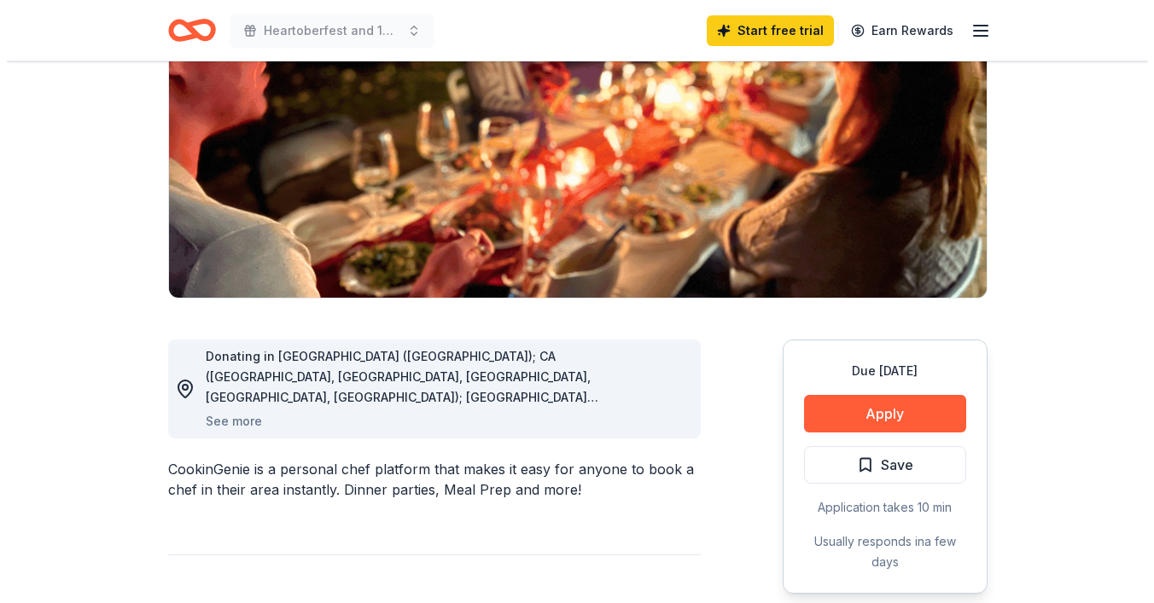
scroll to position [232, 0]
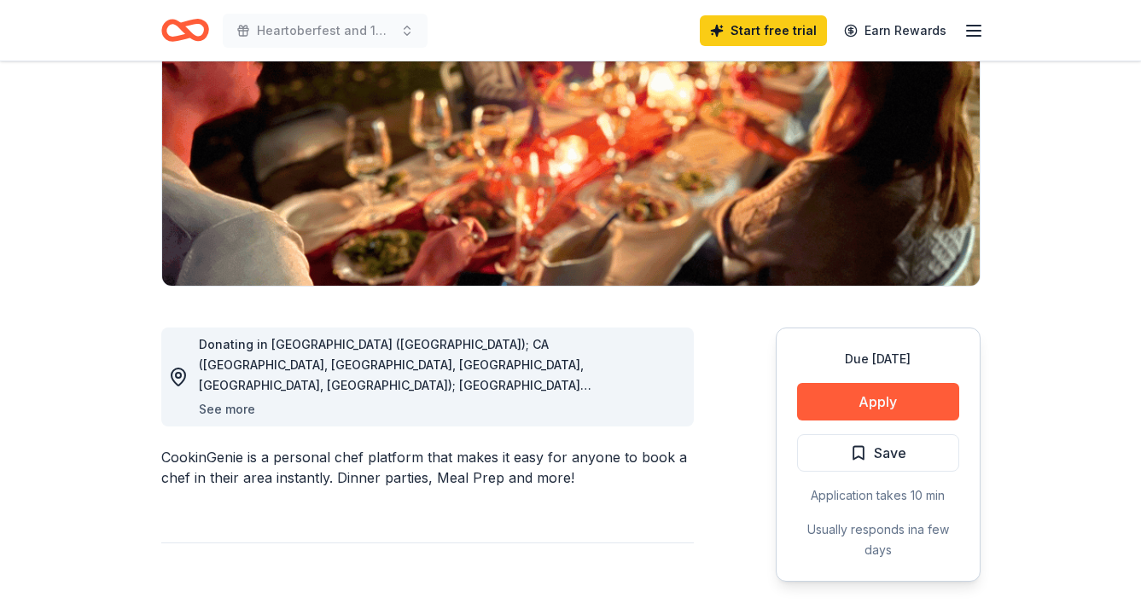
click at [220, 400] on button "See more" at bounding box center [227, 409] width 56 height 20
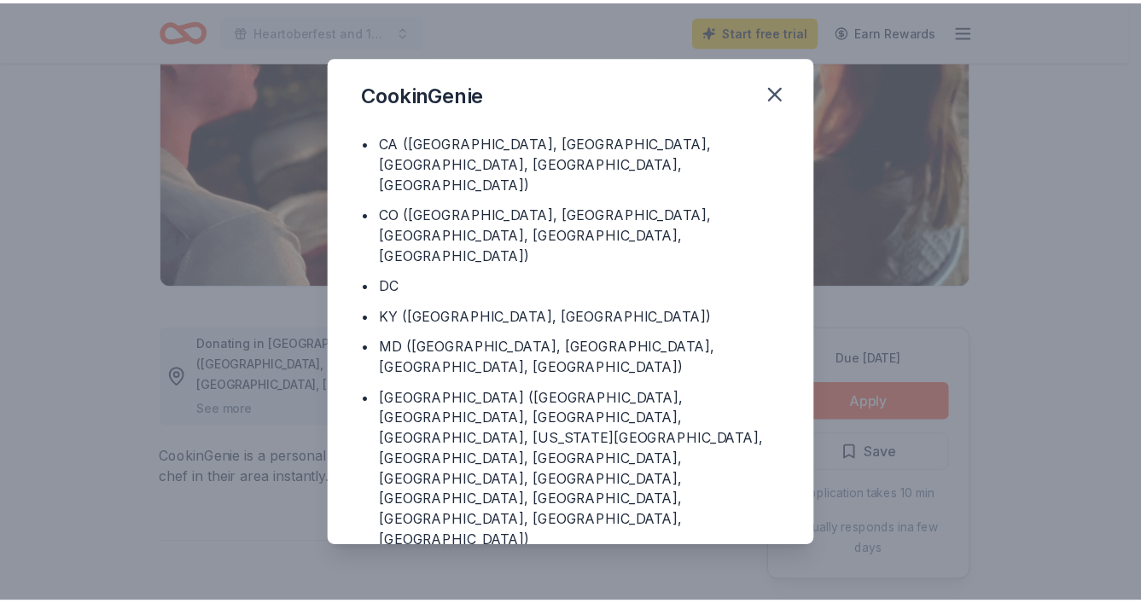
scroll to position [49, 0]
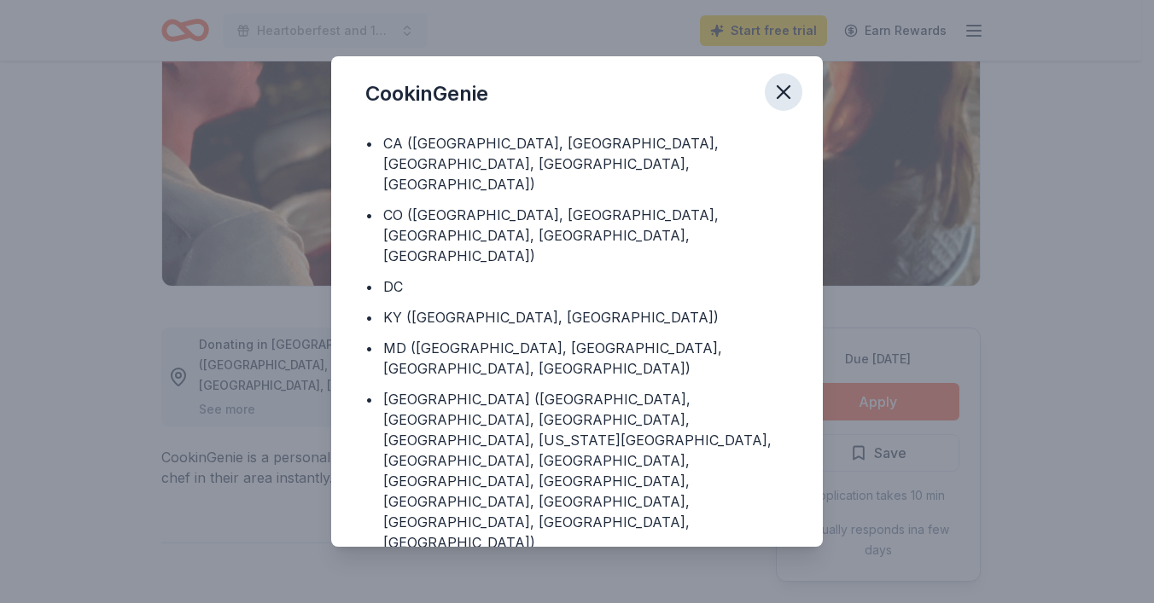
click at [784, 78] on button "button" at bounding box center [784, 92] width 38 height 38
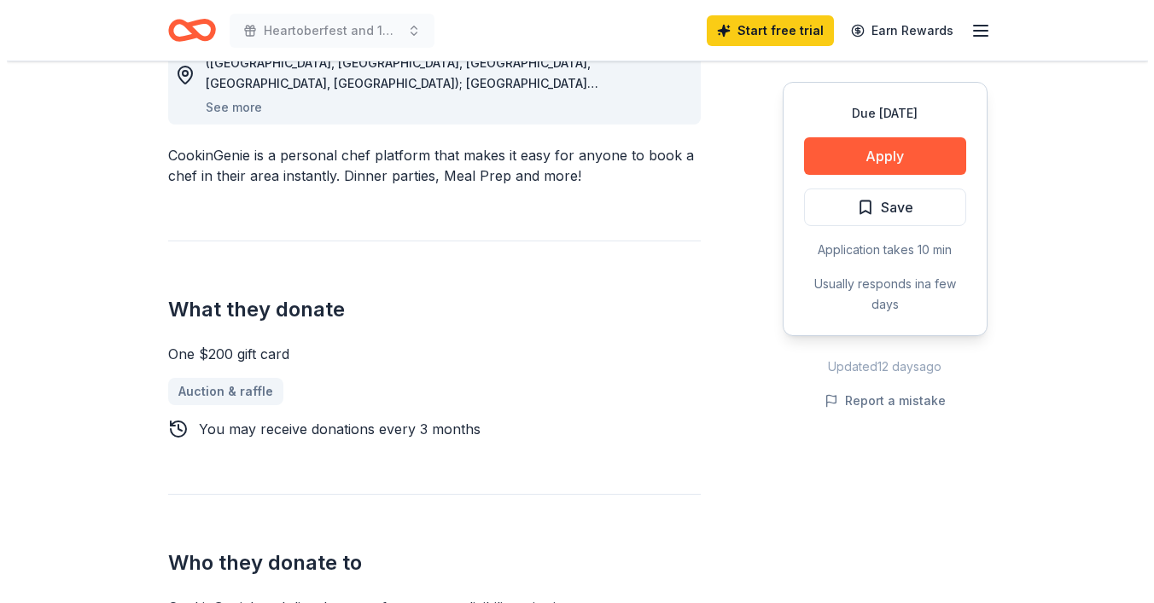
scroll to position [531, 0]
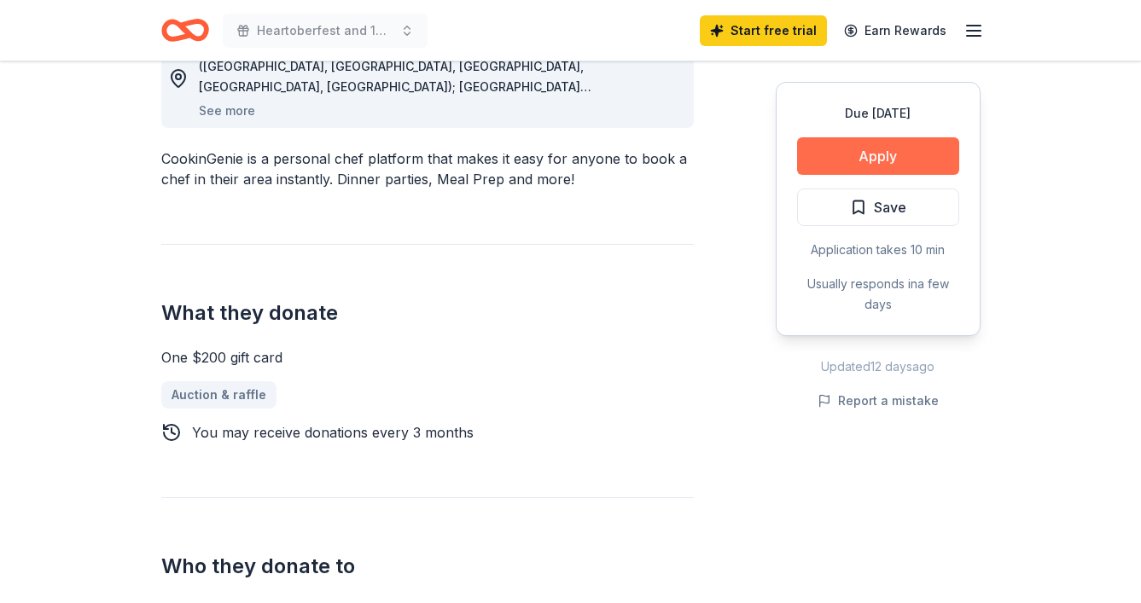
click at [872, 158] on button "Apply" at bounding box center [878, 156] width 162 height 38
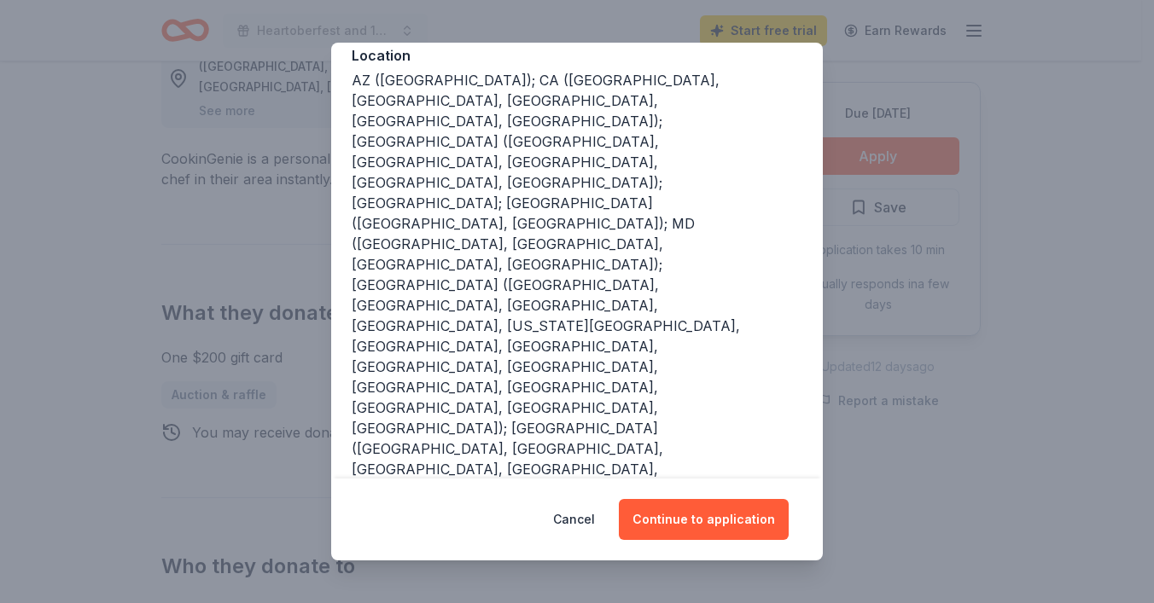
scroll to position [213, 0]
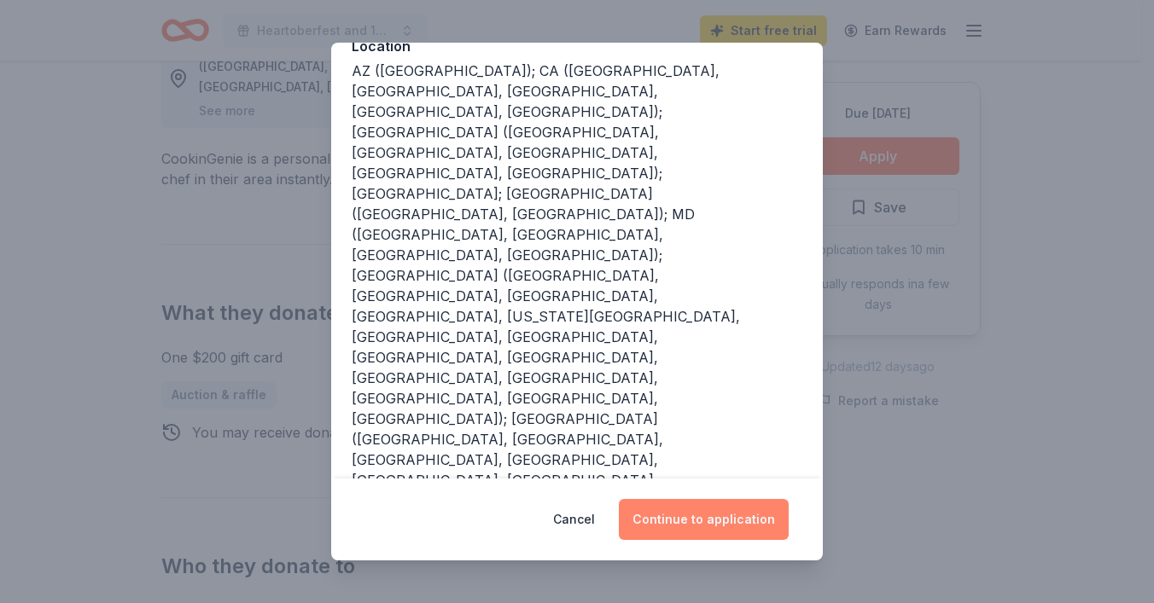
drag, startPoint x: 667, startPoint y: 519, endPoint x: 692, endPoint y: 516, distance: 24.9
click at [670, 519] on button "Continue to application" at bounding box center [704, 519] width 170 height 41
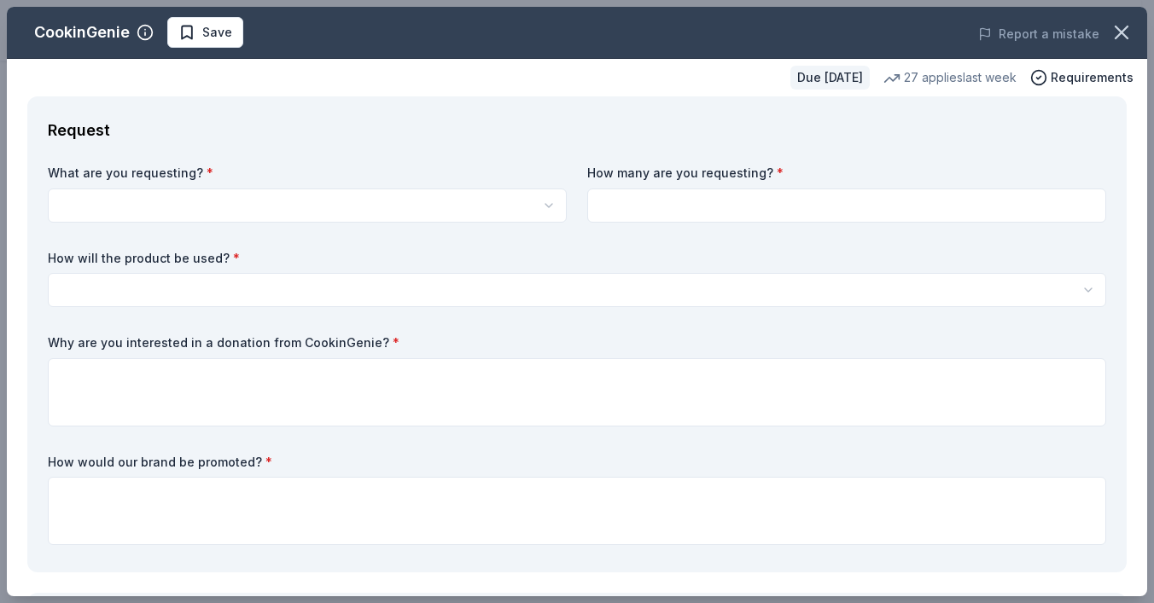
scroll to position [0, 0]
click at [462, 201] on html "Heartoberfest and 12th Annual Online Auction Start free trial Earn Rewards Due …" at bounding box center [577, 301] width 1154 height 603
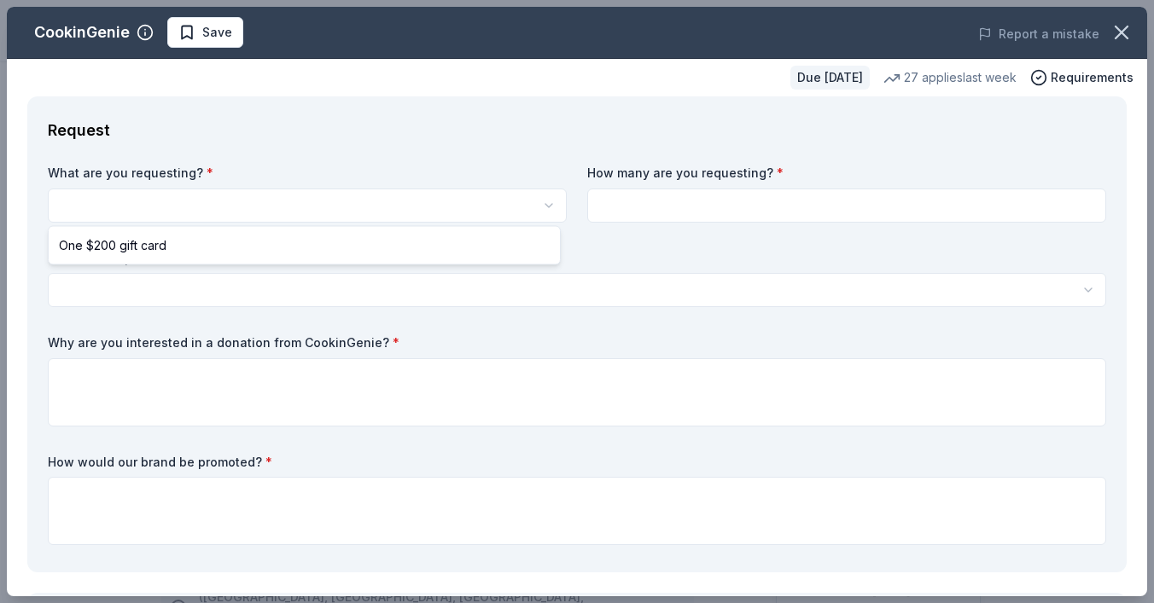
select select "One $200 gift card"
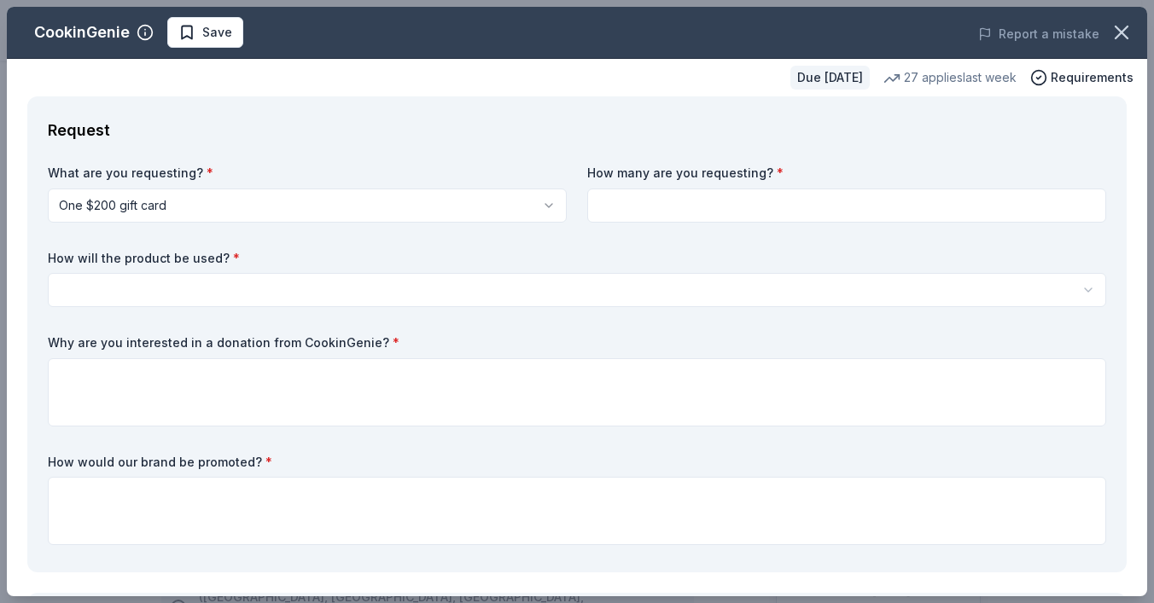
click at [647, 212] on input at bounding box center [846, 206] width 519 height 34
click at [654, 206] on input at bounding box center [846, 206] width 519 height 34
click at [451, 112] on div "Request What are you requesting? * One $200 gift card One $200 gift card How ma…" at bounding box center [576, 334] width 1099 height 476
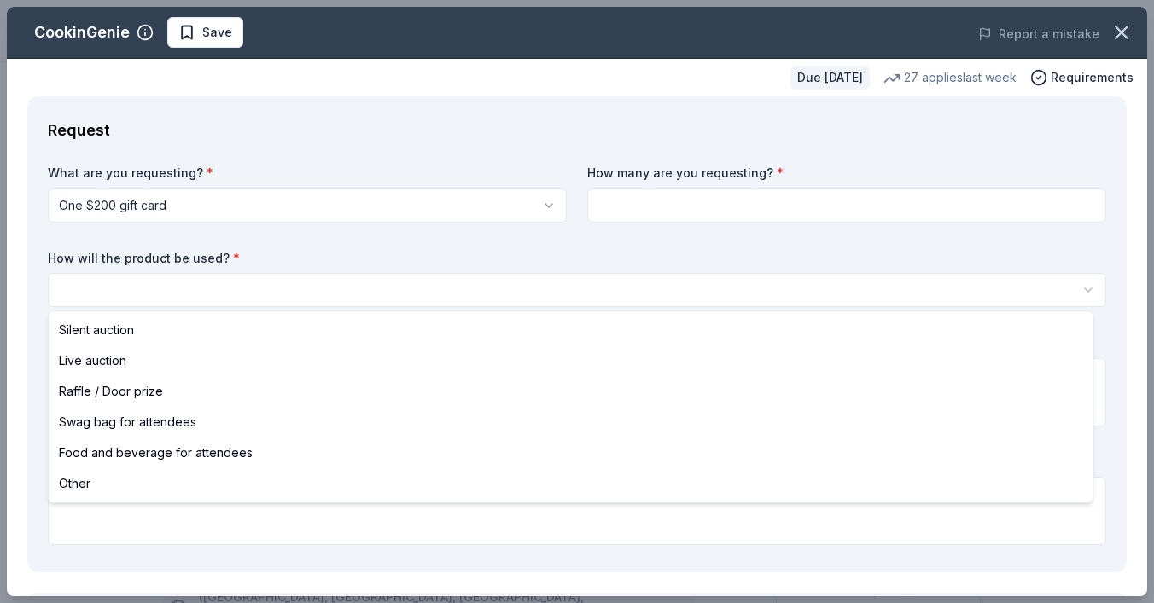
click at [285, 294] on html "Heartoberfest and 12th Annual Online Auction Save Apply Due in 46 days Share Co…" at bounding box center [577, 301] width 1154 height 603
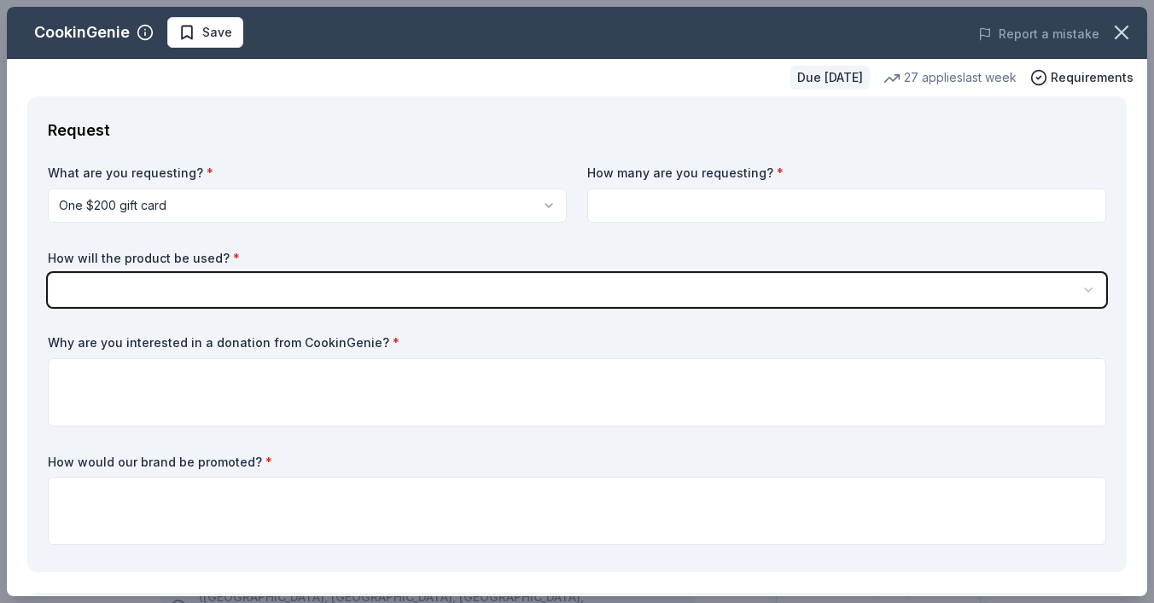
click at [286, 292] on html "Heartoberfest and 12th Annual Online Auction Save Apply Due in 46 days Share Co…" at bounding box center [577, 301] width 1154 height 603
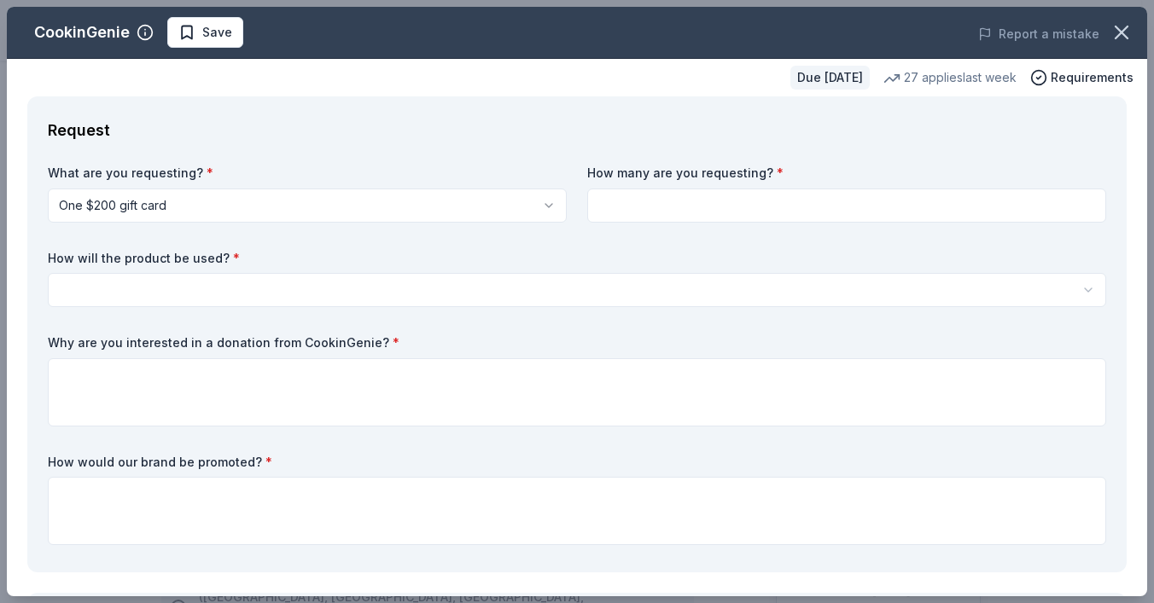
click at [626, 199] on input at bounding box center [846, 206] width 519 height 34
type input "1"
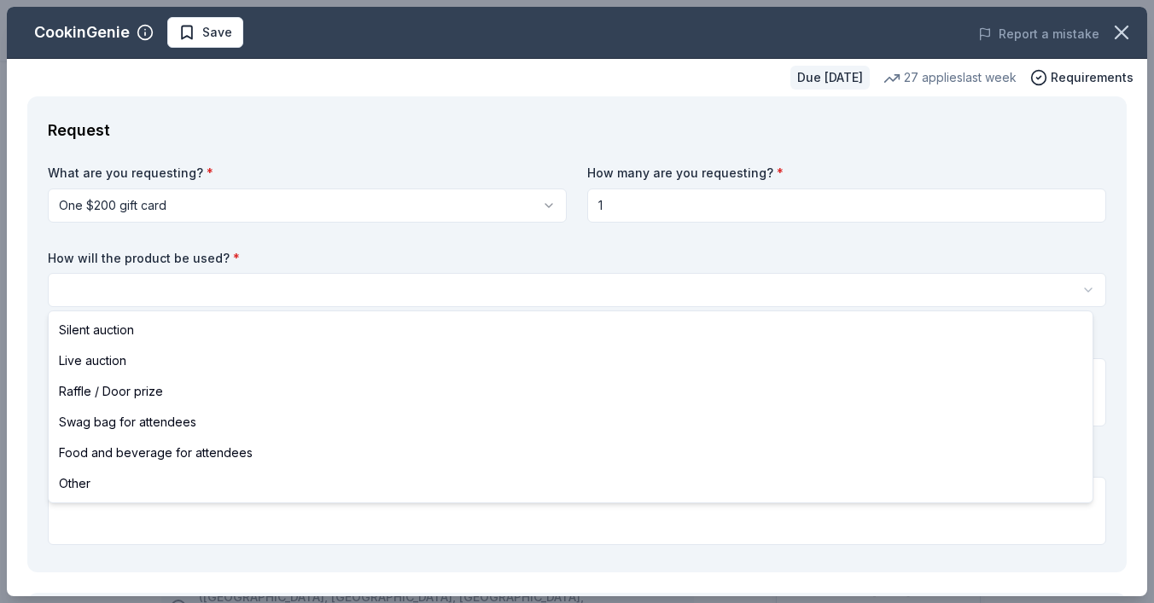
click at [215, 292] on html "Heartoberfest and 12th Annual Online Auction Save Apply Due in 46 days Share Co…" at bounding box center [577, 301] width 1154 height 603
select select "silentAuction"
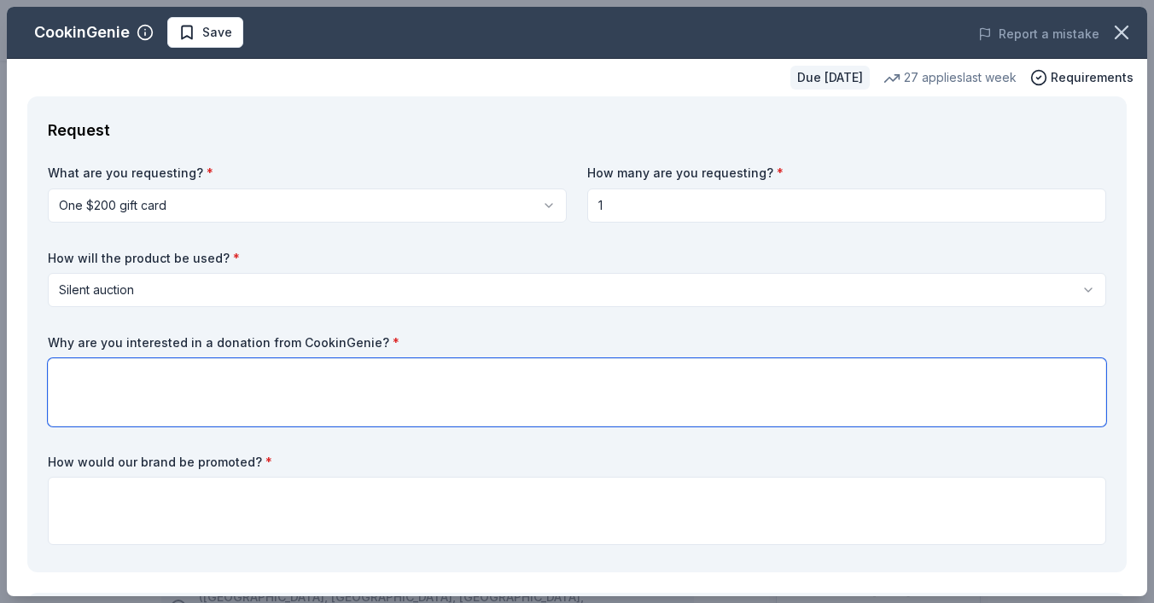
click at [96, 370] on textarea at bounding box center [577, 392] width 1058 height 68
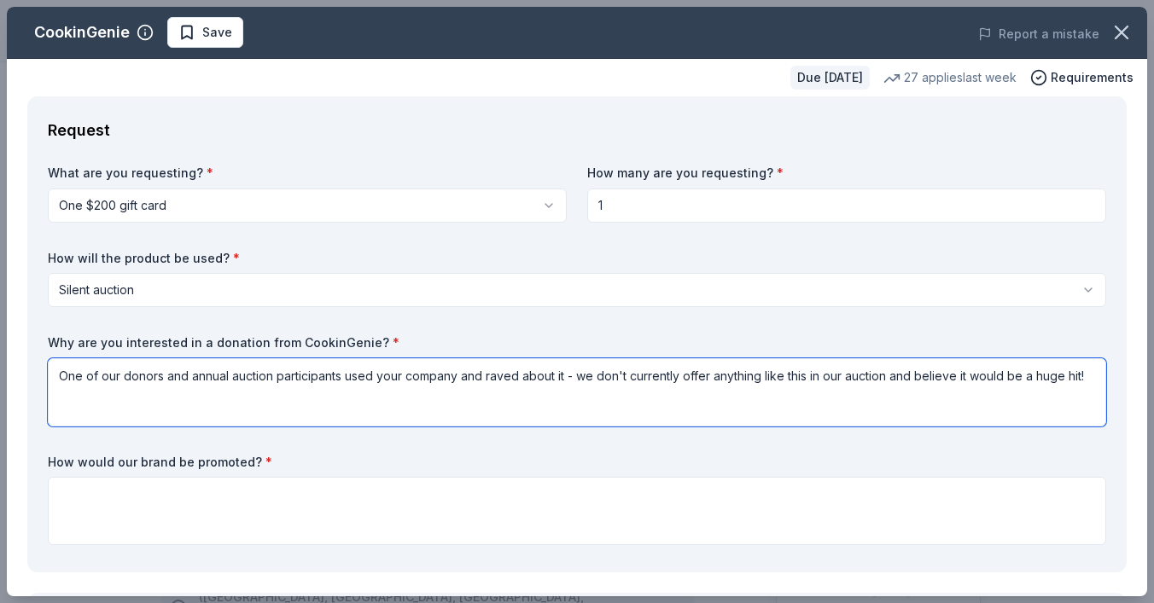
type textarea "One of our donors and annual auction participants used your company and raved a…"
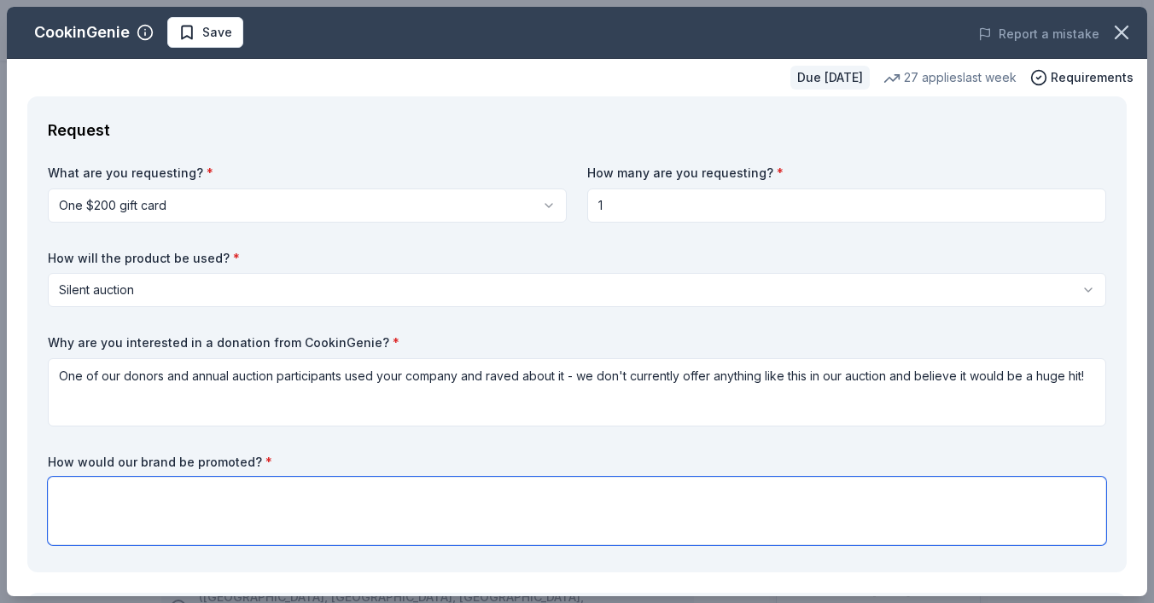
click at [117, 488] on textarea at bounding box center [577, 511] width 1058 height 68
paste textarea "Your business will be prominently listed on the auction platform, including you…"
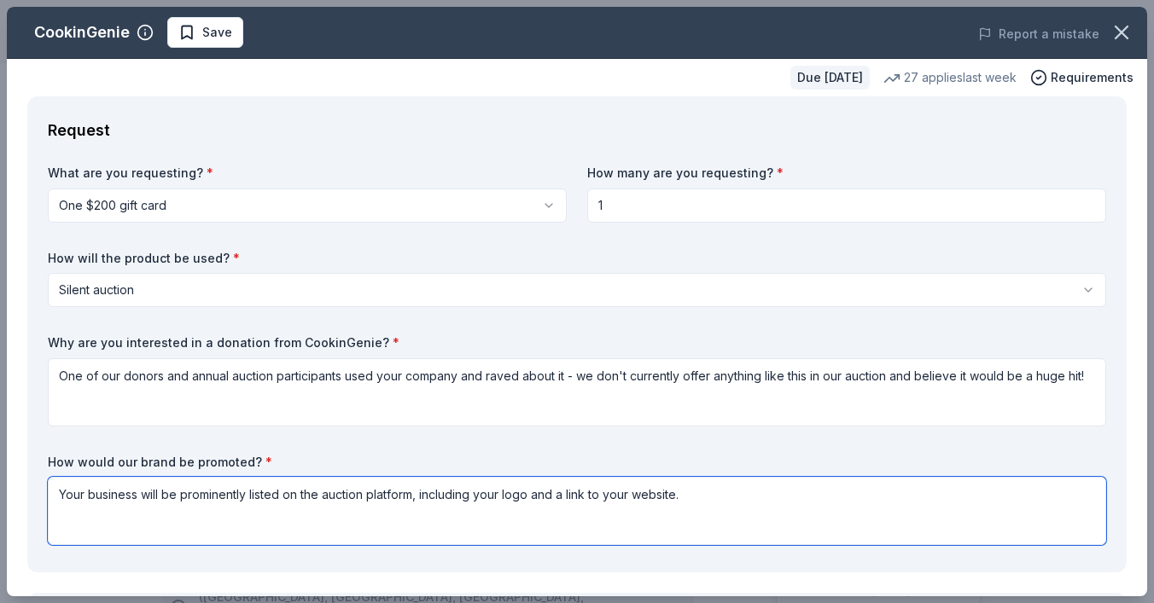
type textarea "Your business will be prominently listed on the auction platform, including you…"
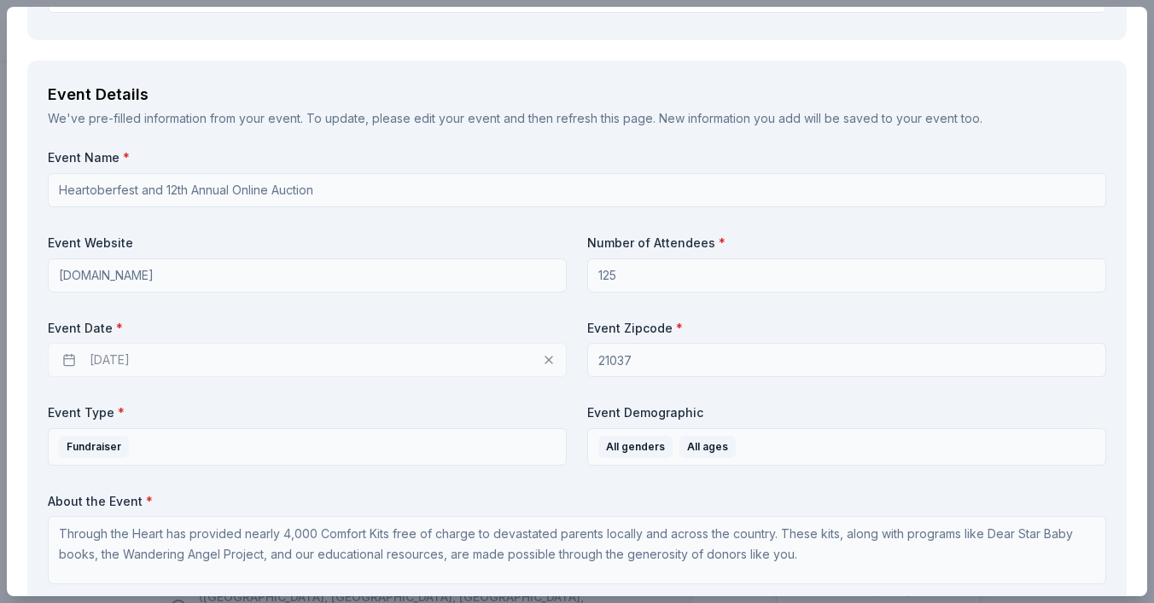
scroll to position [561, 0]
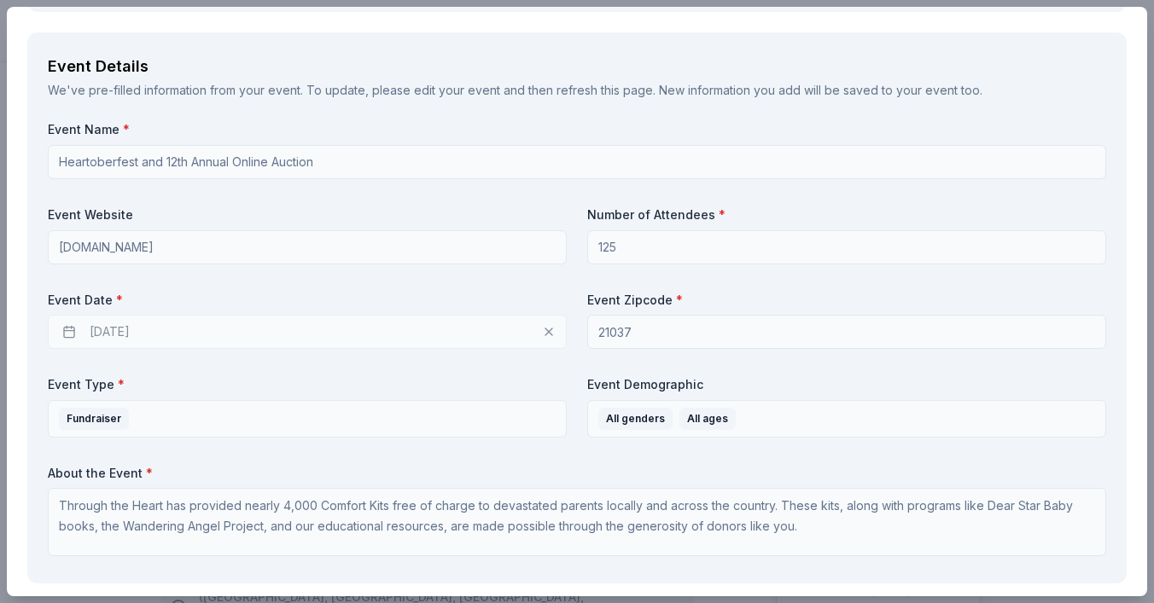
click at [171, 338] on div "10/01/2025" at bounding box center [307, 332] width 519 height 34
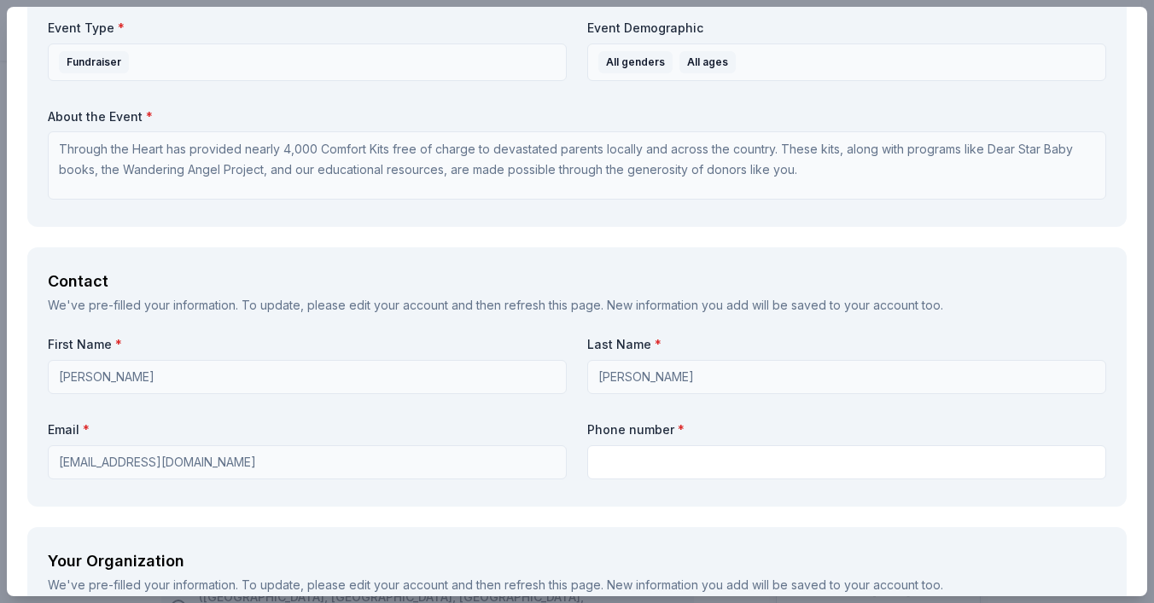
scroll to position [951, 0]
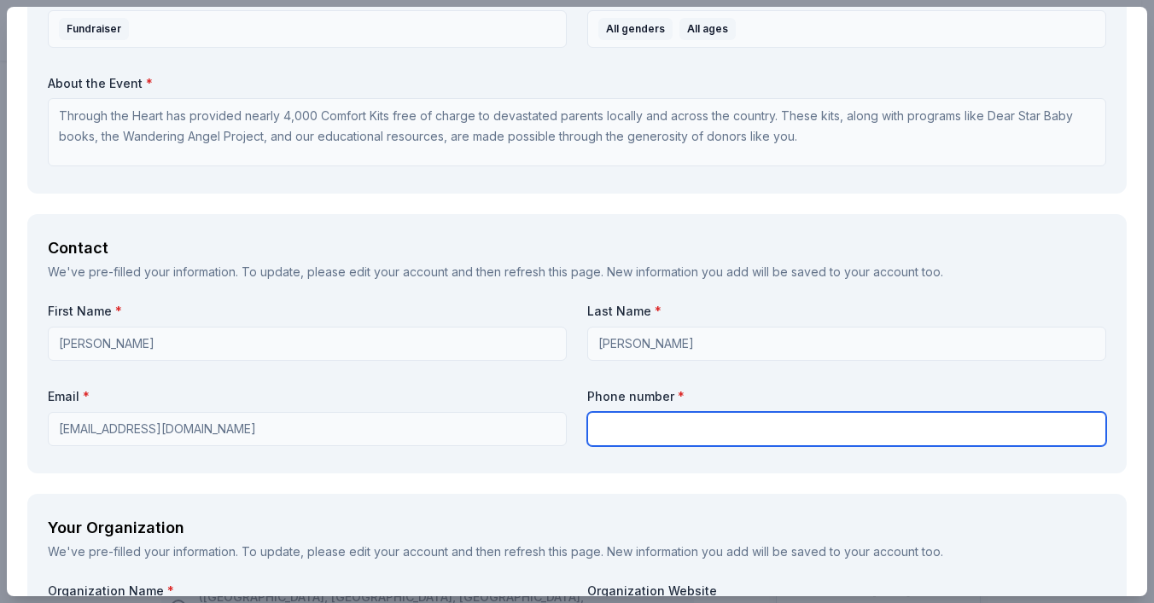
click at [614, 430] on input "text" at bounding box center [846, 429] width 519 height 34
click at [615, 429] on input "2025498720" at bounding box center [846, 429] width 519 height 34
drag, startPoint x: 641, startPoint y: 428, endPoint x: 664, endPoint y: 427, distance: 23.1
click at [640, 427] on input "202-5498720" at bounding box center [846, 429] width 519 height 34
type input "202-549-8720"
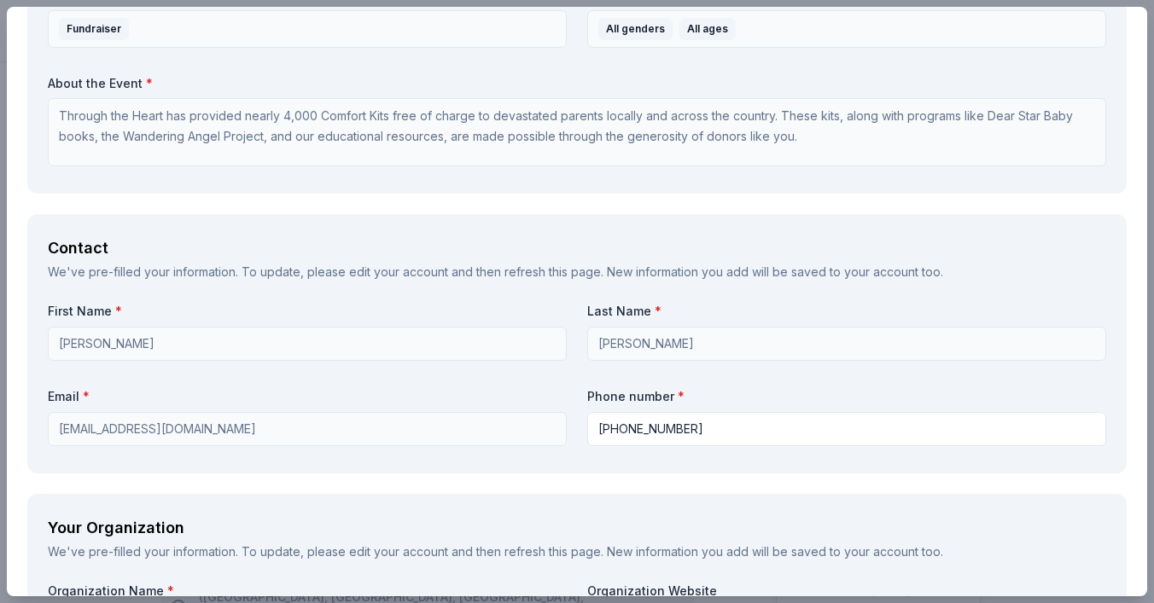
click at [1113, 381] on div "Contact We've pre-filled your information. To update, please edit your account …" at bounding box center [576, 343] width 1099 height 259
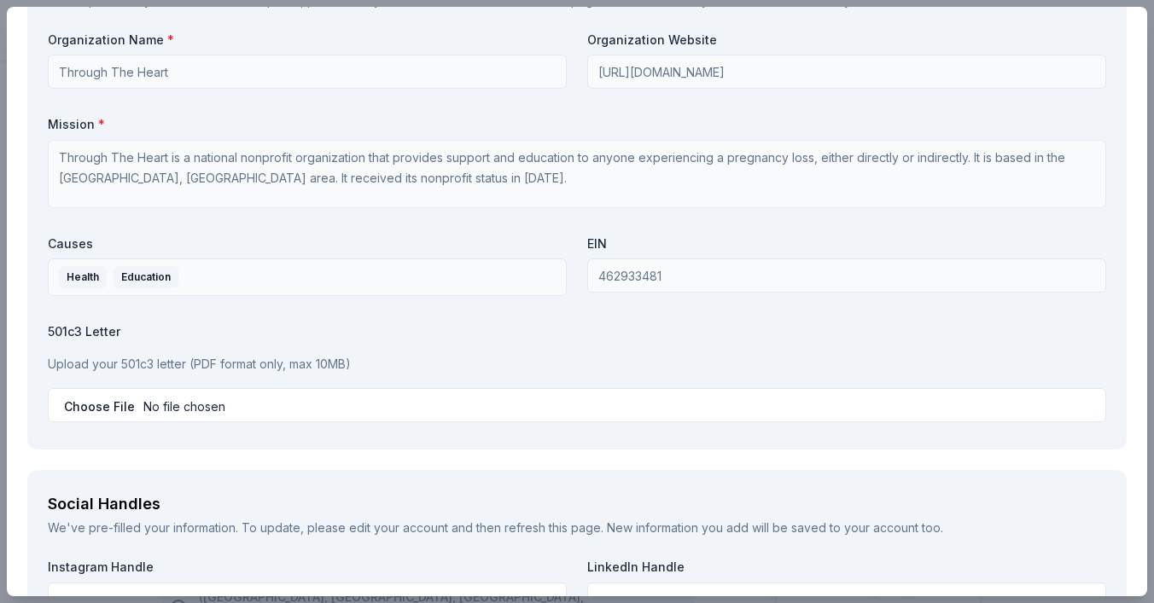
scroll to position [1618, 0]
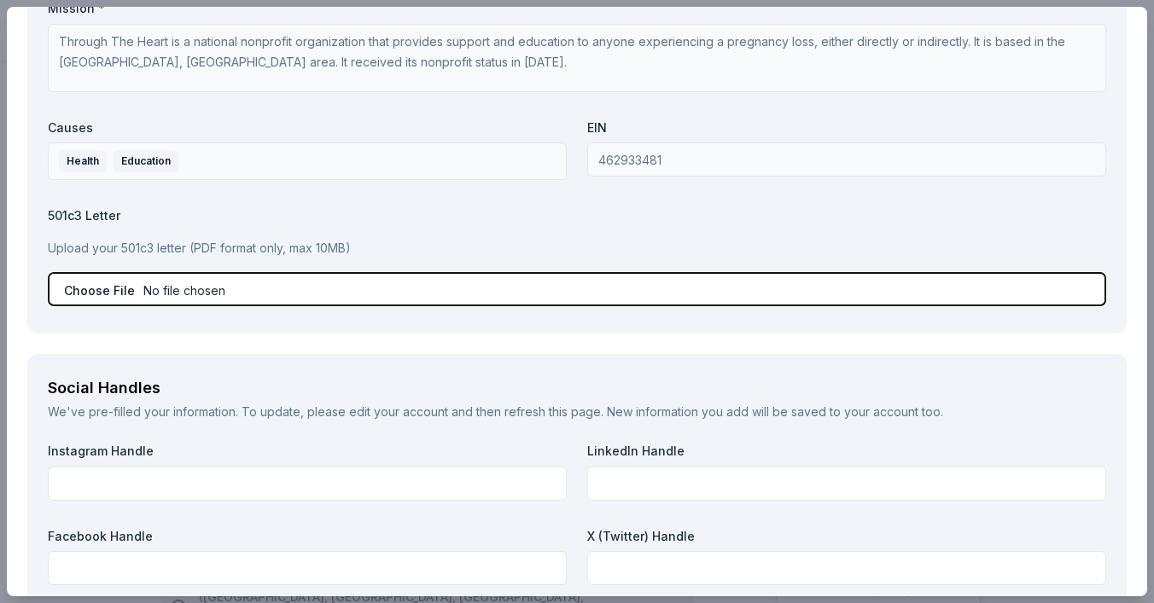
click at [96, 290] on input "file" at bounding box center [577, 289] width 1058 height 34
type input "C:\fakepath\501c3 status letter.pdf"
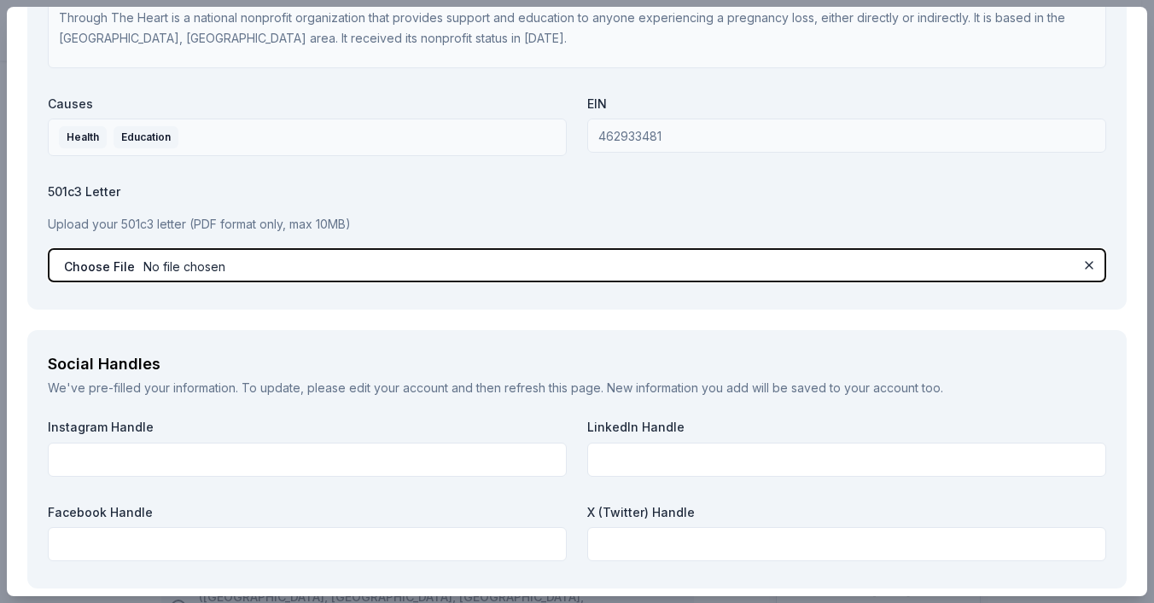
scroll to position [1674, 0]
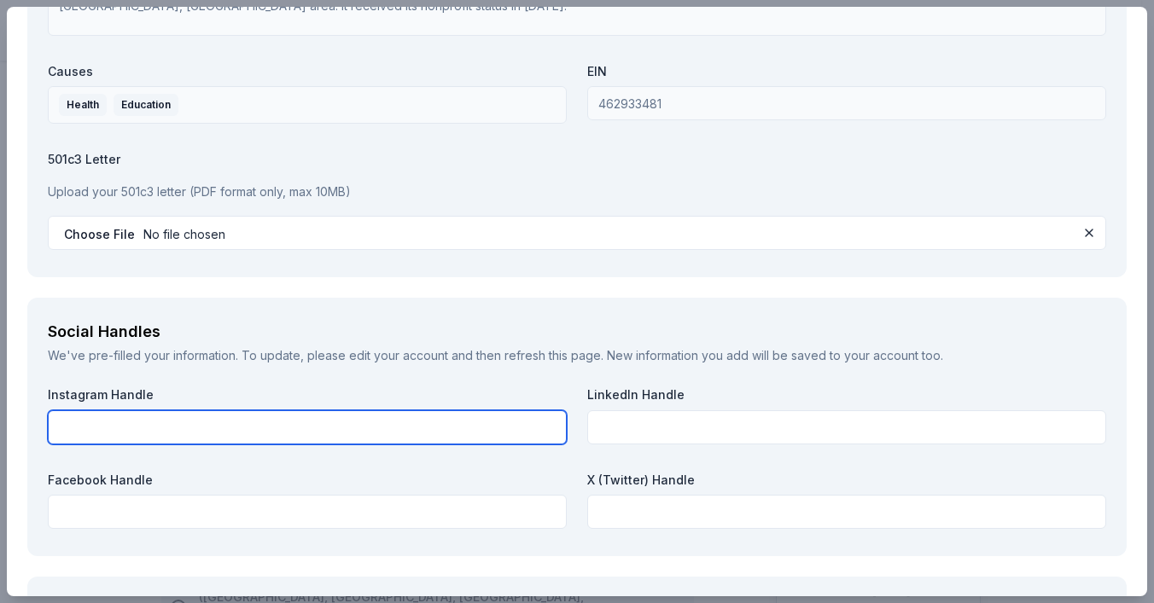
click at [138, 423] on input "text" at bounding box center [307, 427] width 519 height 34
type input "@through_heart"
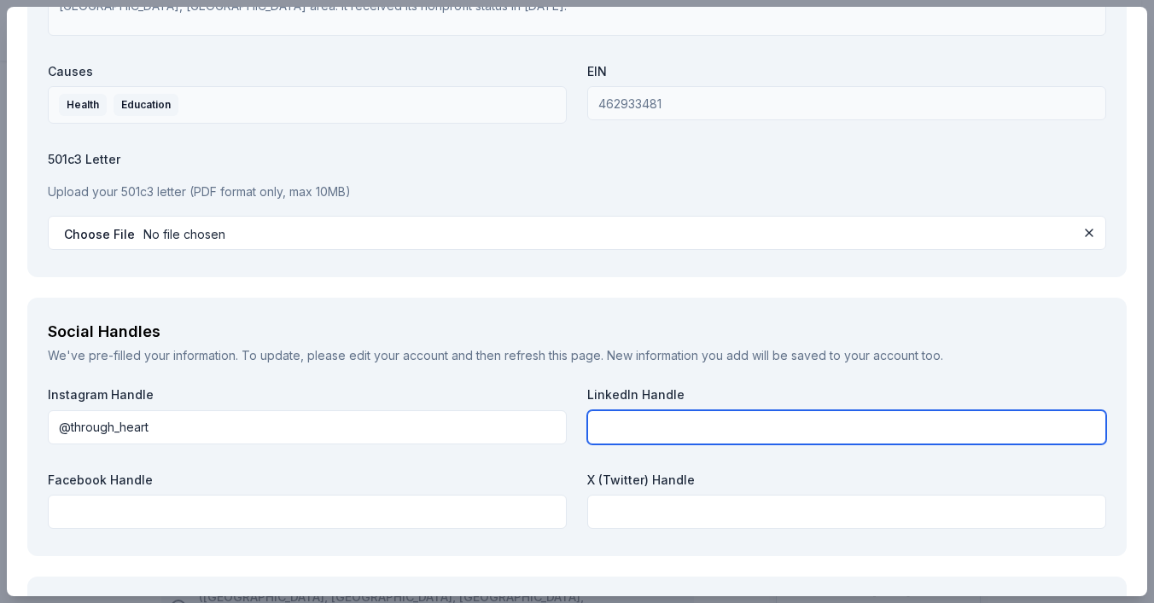
click at [652, 424] on input "text" at bounding box center [846, 427] width 519 height 34
type input "/company/through-the-heart"
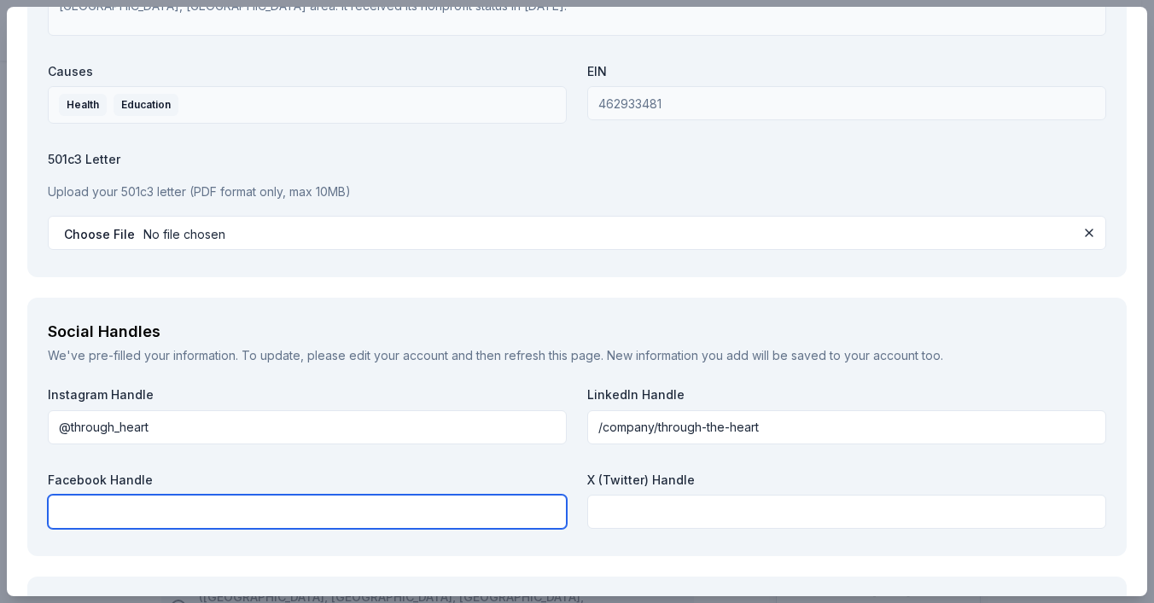
click at [99, 509] on input "text" at bounding box center [307, 512] width 519 height 34
type input "/tth2014"
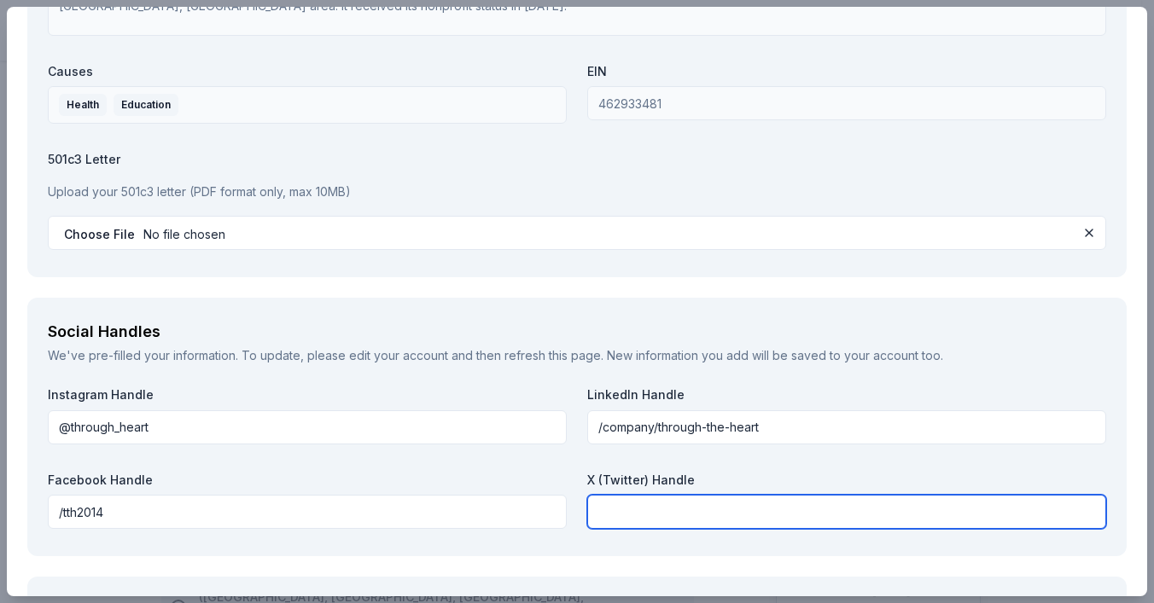
click at [667, 507] on input "text" at bounding box center [846, 512] width 519 height 34
type input "@through_heart"
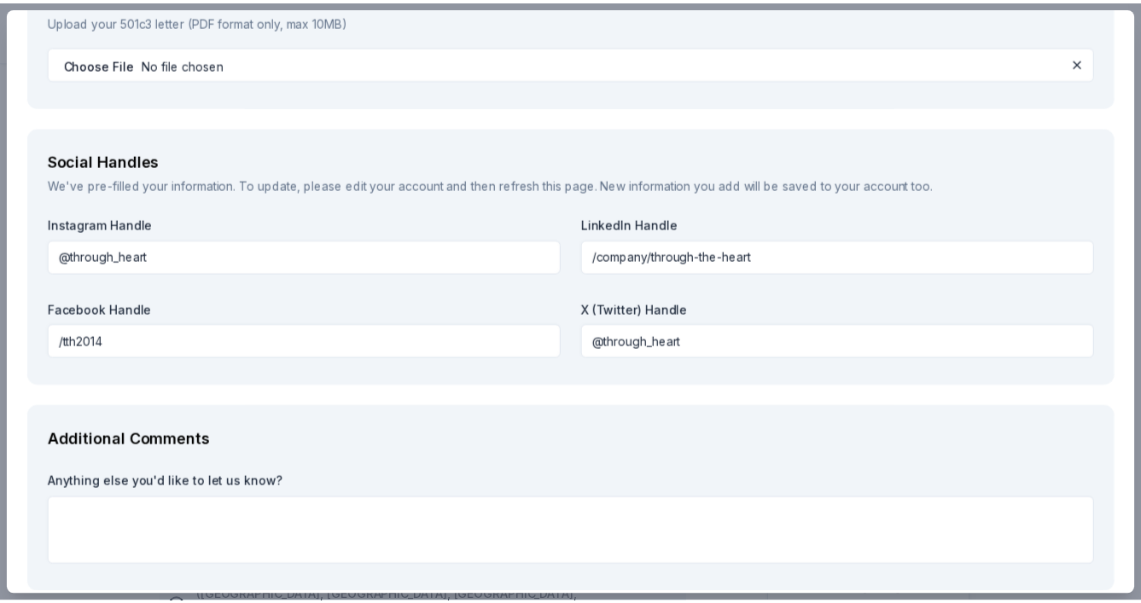
scroll to position [1930, 0]
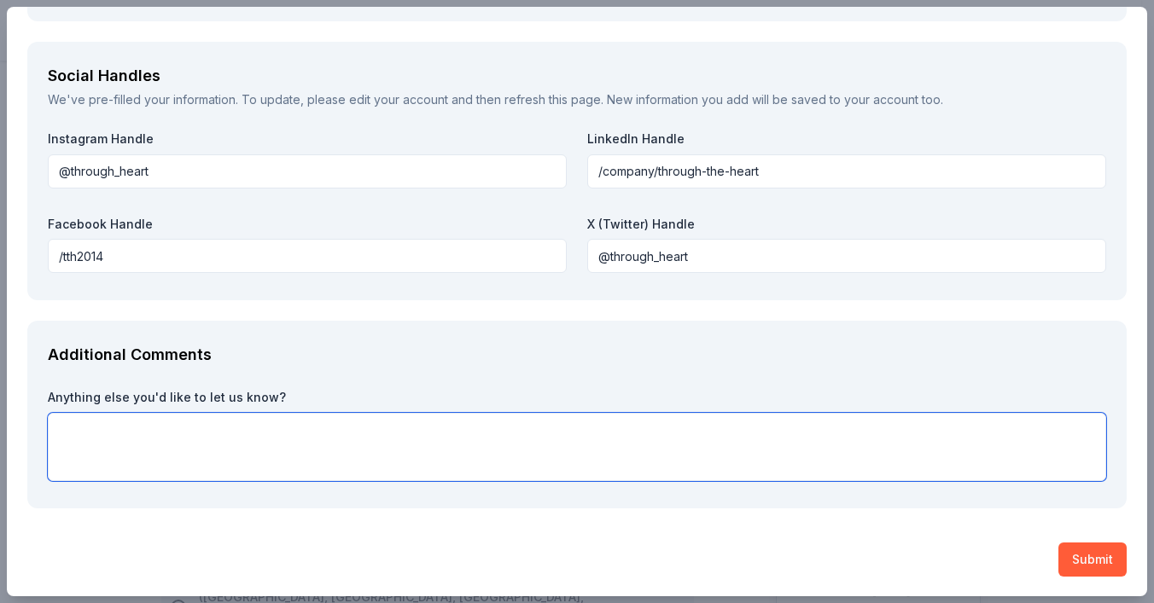
click at [152, 427] on textarea at bounding box center [577, 447] width 1058 height 68
click at [170, 429] on textarea at bounding box center [577, 447] width 1058 height 68
paste textarea "Through the Heart has provided nearly 4,000 Comfort Kits free of charge to grie…"
type textarea "Through the Heart has provided nearly 4,000 Comfort Kits free of charge to grie…"
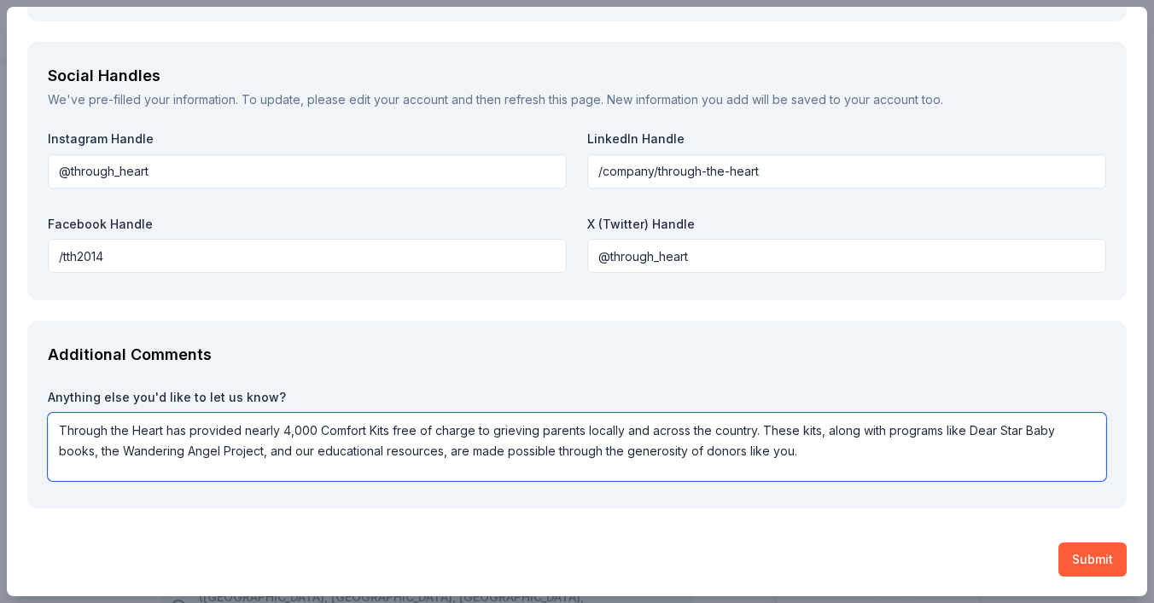
drag, startPoint x: 816, startPoint y: 446, endPoint x: -59, endPoint y: 404, distance: 875.6
click at [0, 404] on html "Heartoberfest and 12th Annual Online Auction Save Apply Due in 46 days Share Co…" at bounding box center [577, 301] width 1154 height 603
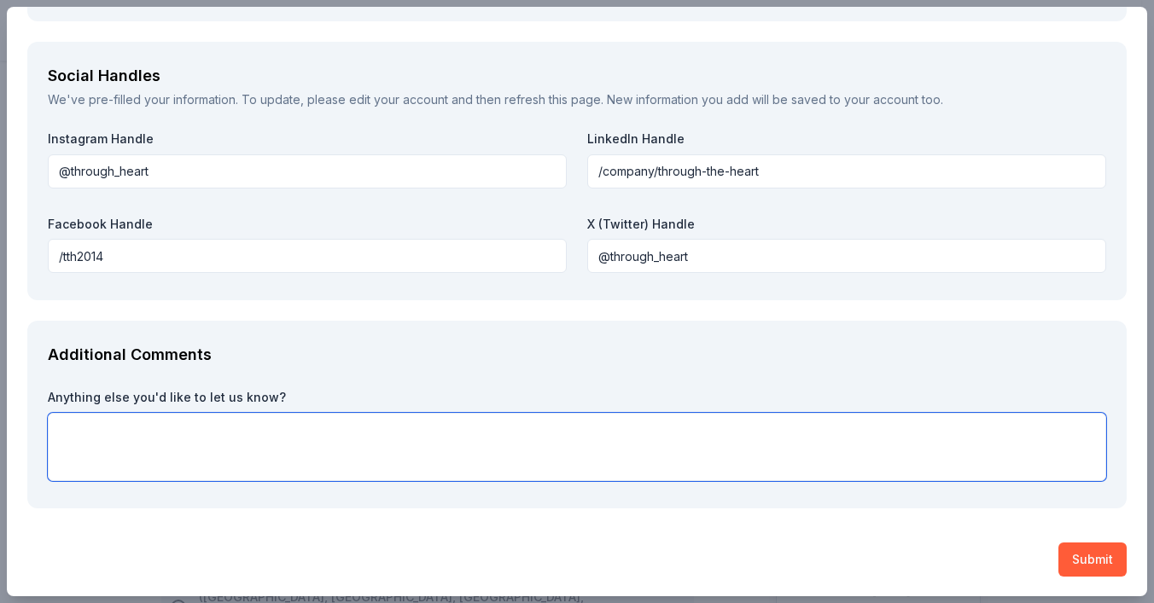
click at [142, 437] on textarea at bounding box center [577, 447] width 1058 height 68
paste textarea "As 1 in 4 pregnancies ends in loss, the need for compassion and resources is gr…"
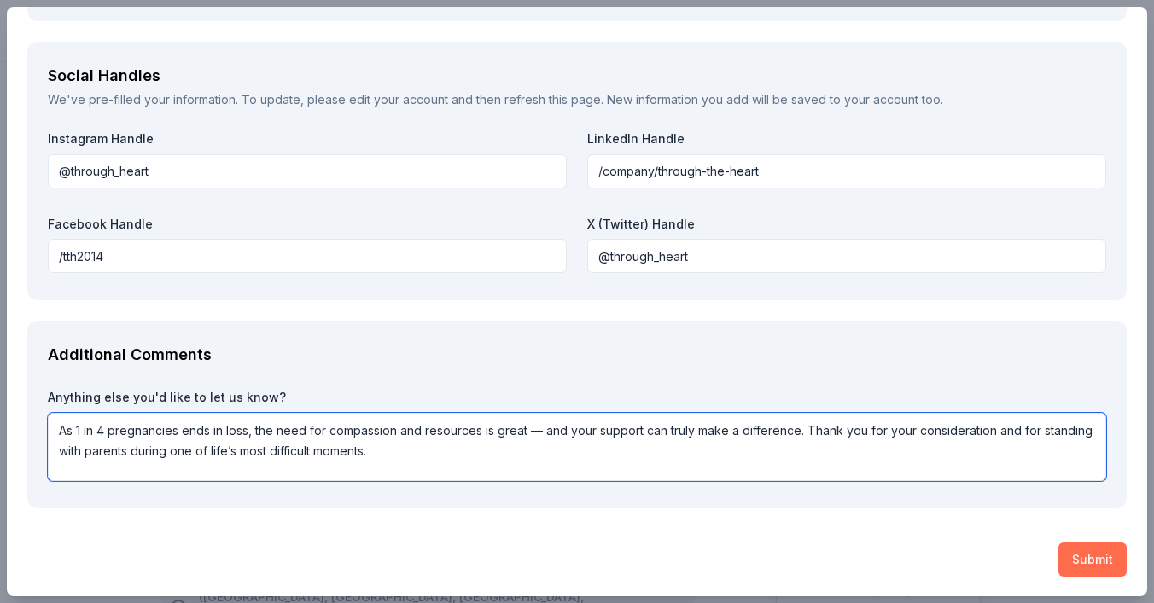
type textarea "As 1 in 4 pregnancies ends in loss, the need for compassion and resources is gr…"
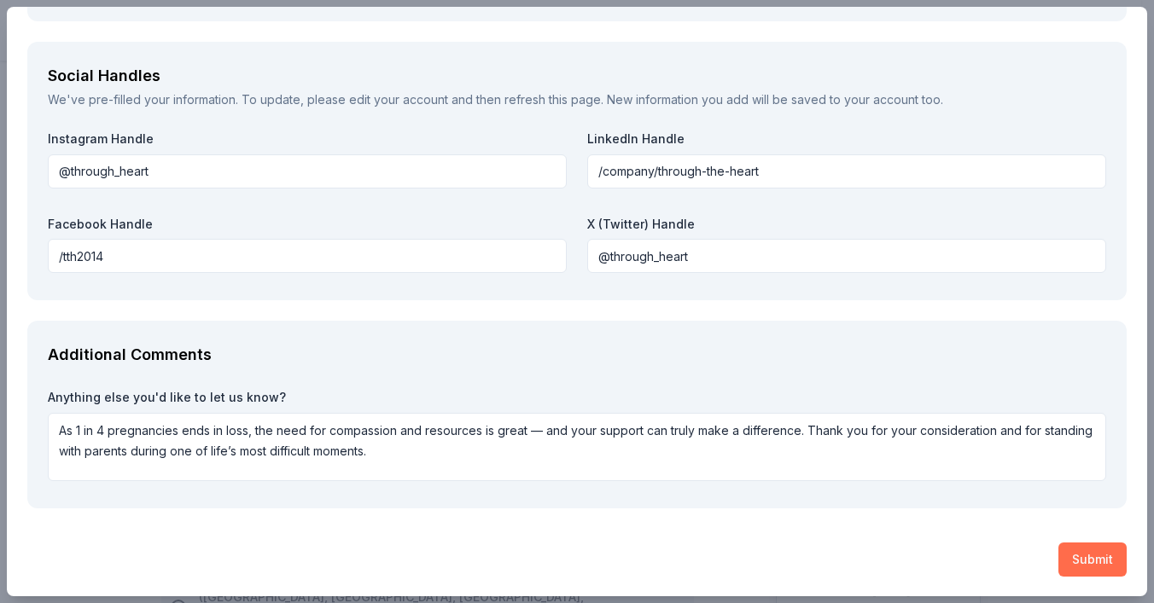
click at [1079, 558] on button "Submit" at bounding box center [1092, 560] width 68 height 34
